Goal: Find specific page/section: Find specific page/section

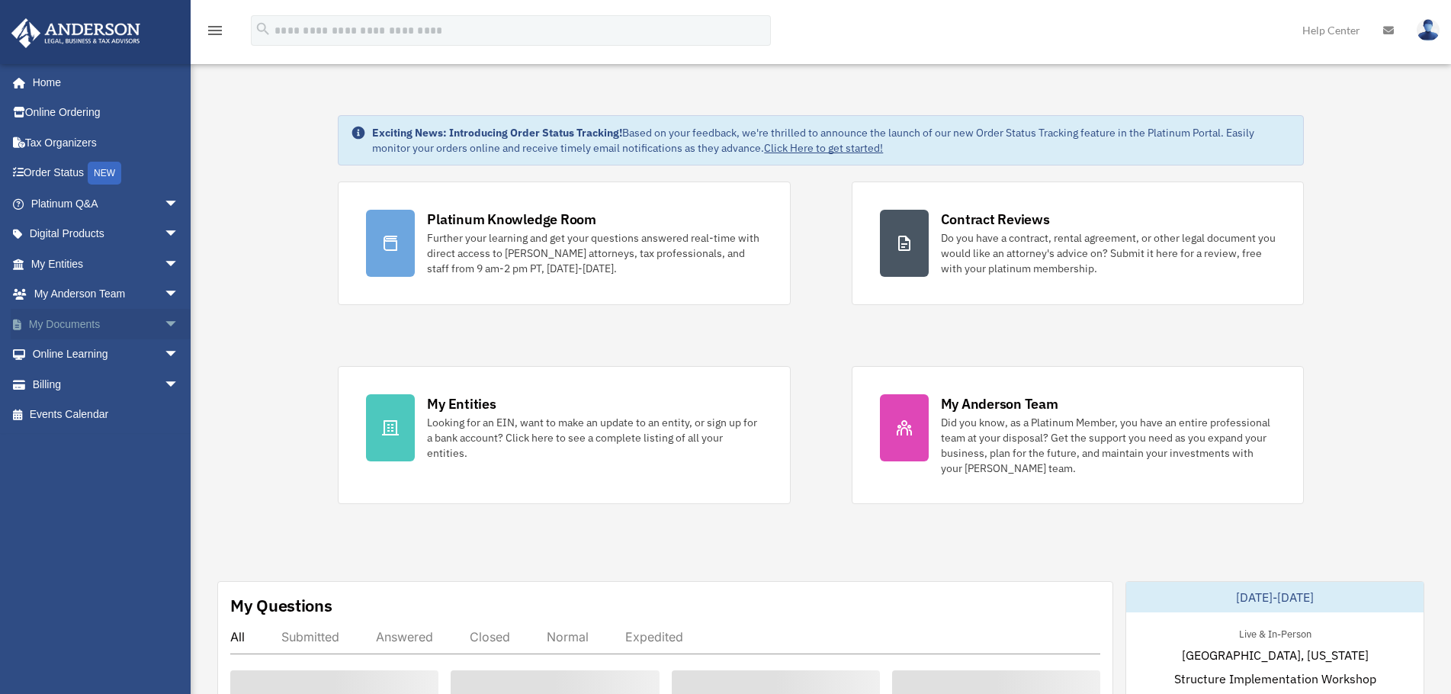
click at [83, 322] on link "My Documents arrow_drop_down" at bounding box center [106, 324] width 191 height 30
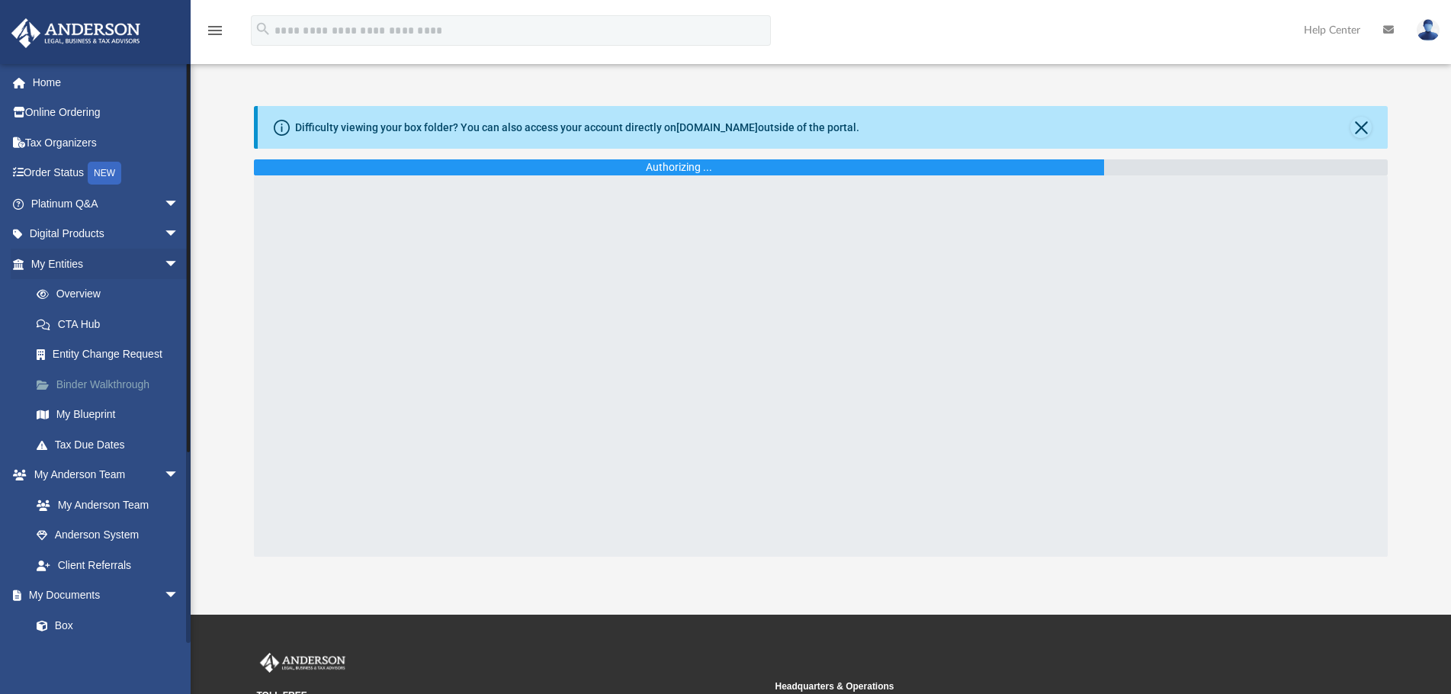
click at [107, 393] on link "Binder Walkthrough" at bounding box center [111, 384] width 181 height 30
click at [90, 430] on link "Tax Due Dates" at bounding box center [111, 444] width 181 height 30
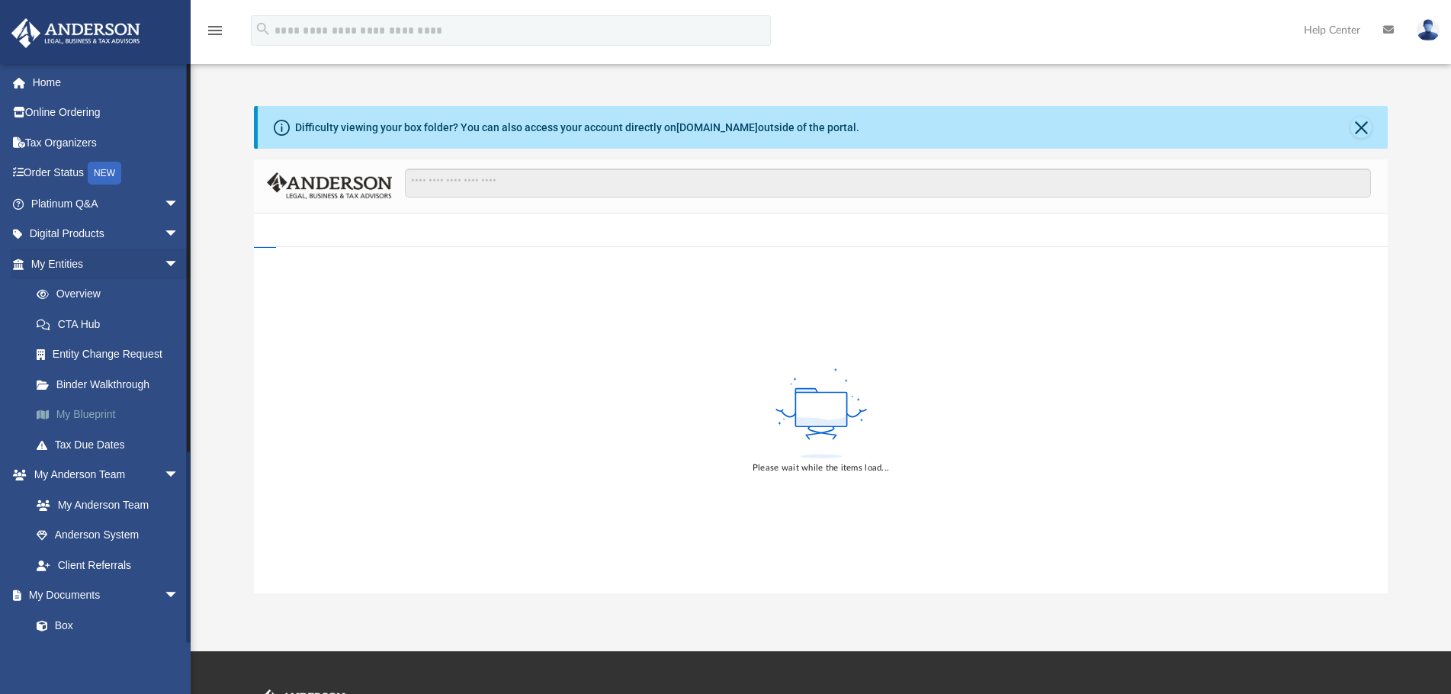
click at [96, 416] on link "My Blueprint" at bounding box center [111, 414] width 181 height 30
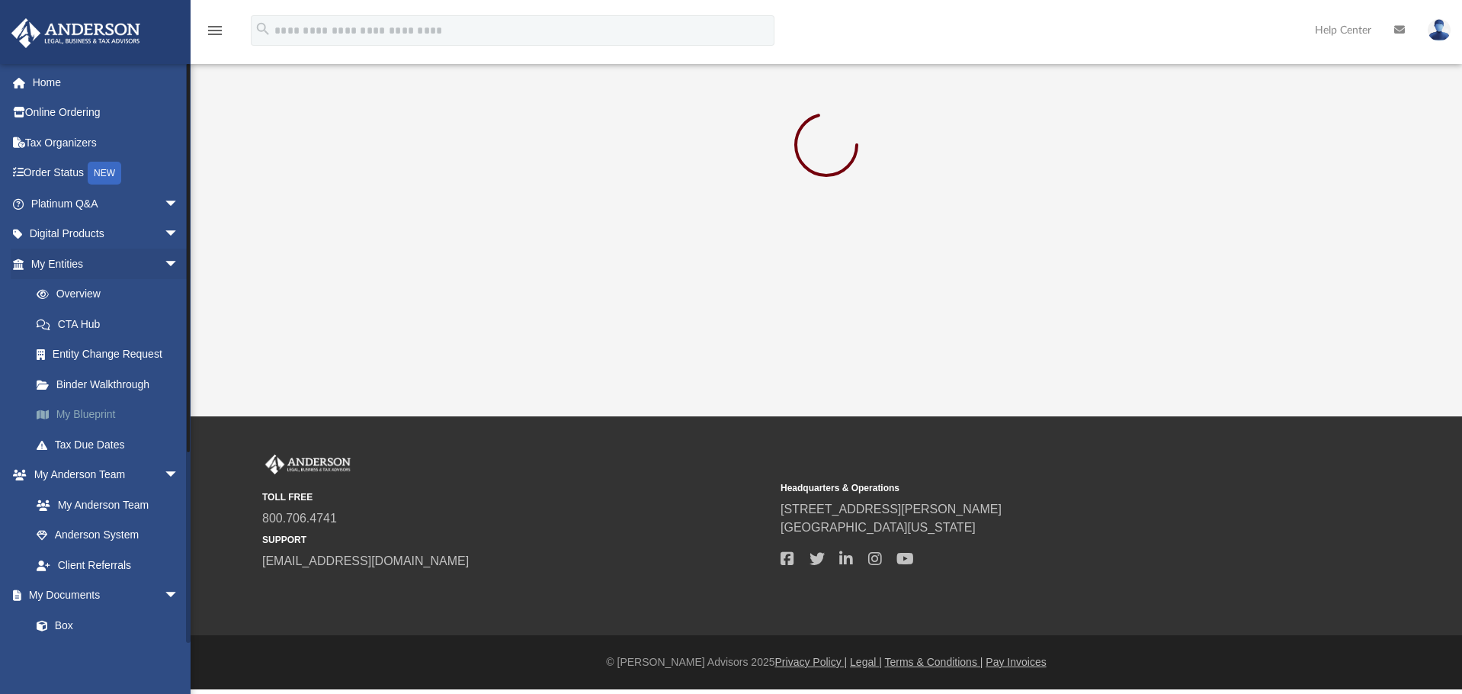
click at [96, 416] on link "My Blueprint" at bounding box center [111, 414] width 181 height 30
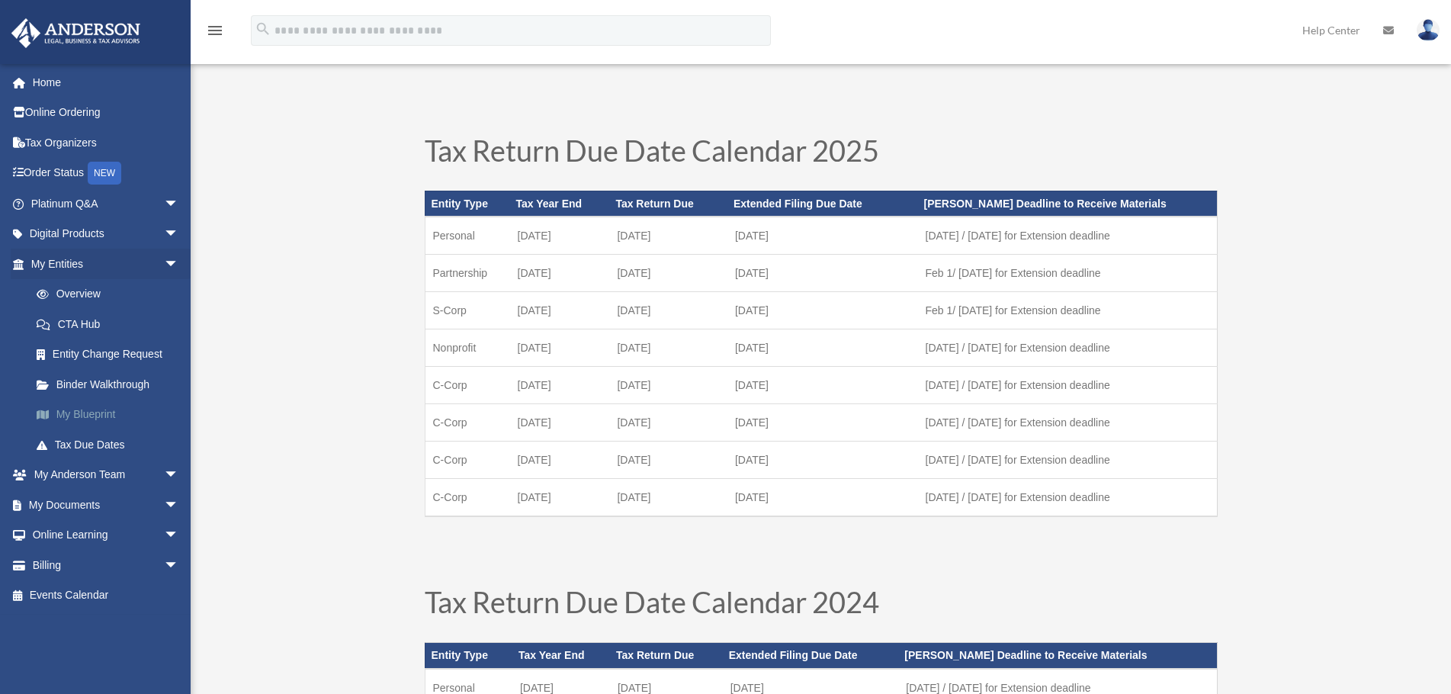
click at [101, 418] on link "My Blueprint" at bounding box center [111, 414] width 181 height 30
